Goal: Find specific page/section: Find specific page/section

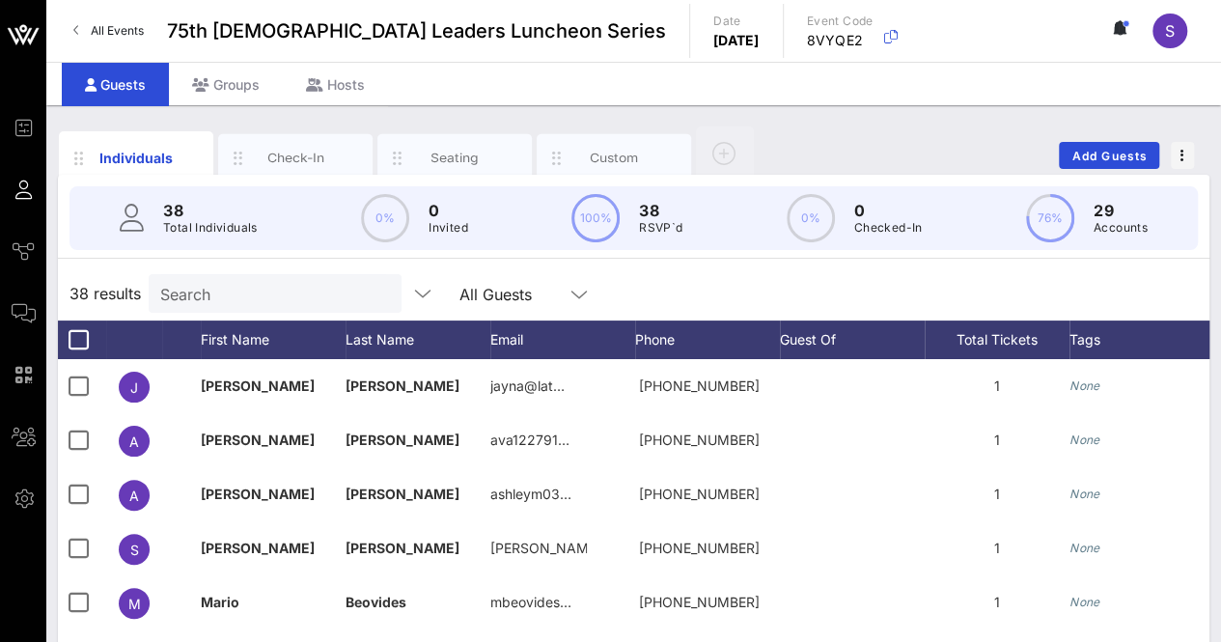
click at [253, 306] on div "Search" at bounding box center [273, 293] width 226 height 39
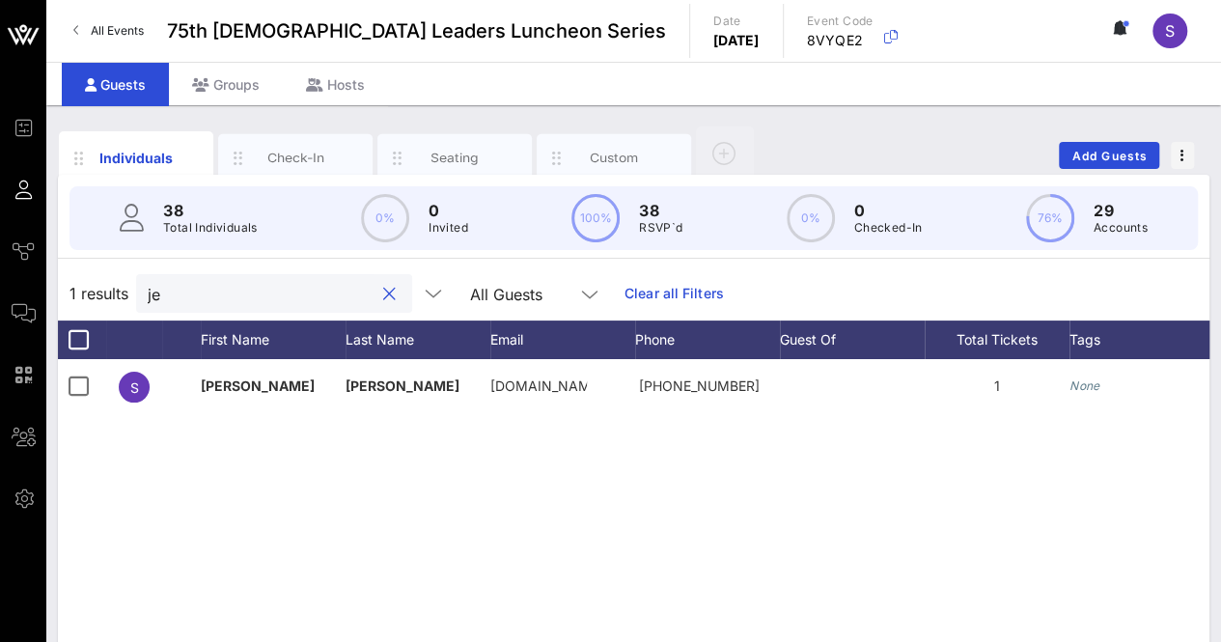
type input "j"
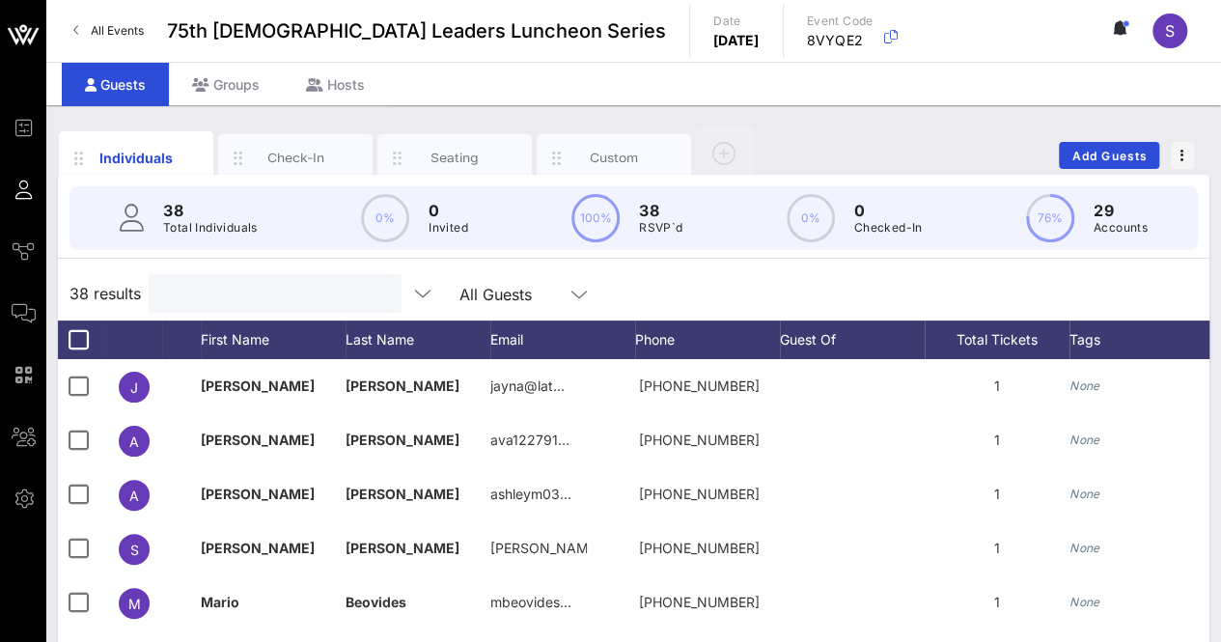
click at [770, 275] on div "38 results All Guests" at bounding box center [633, 293] width 1151 height 54
